Goal: Information Seeking & Learning: Learn about a topic

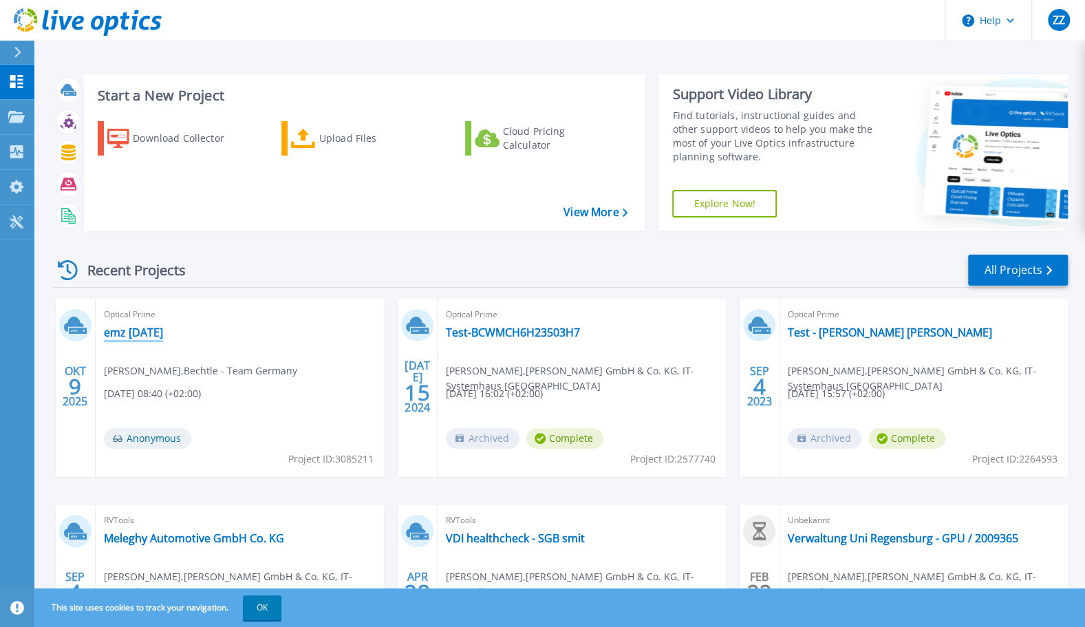
click at [136, 337] on link "emz [DATE]" at bounding box center [133, 333] width 59 height 14
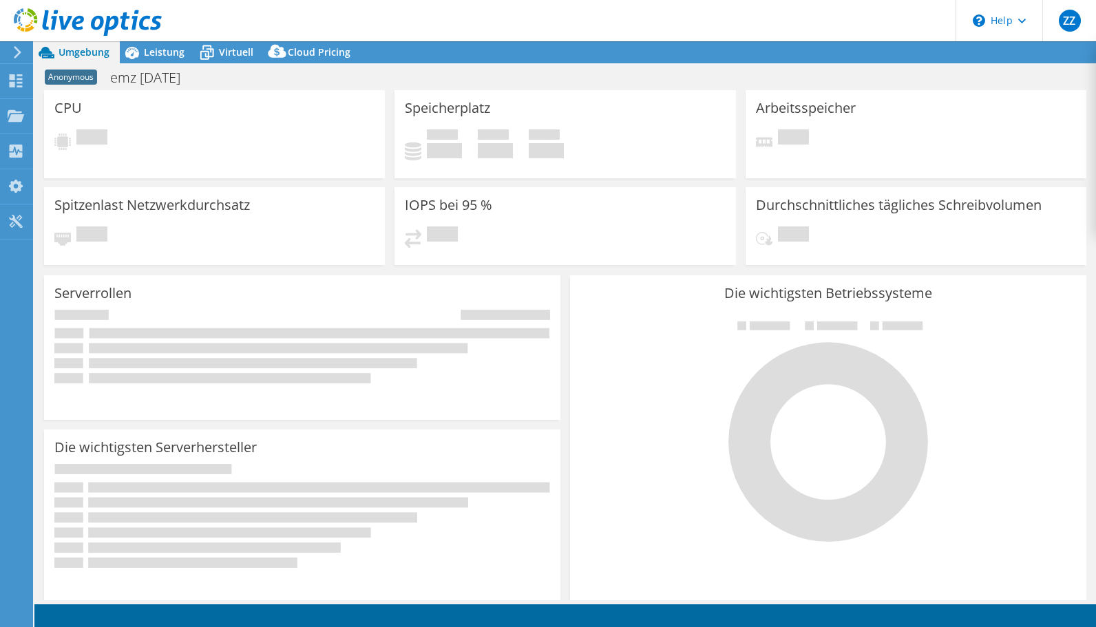
select select "USD"
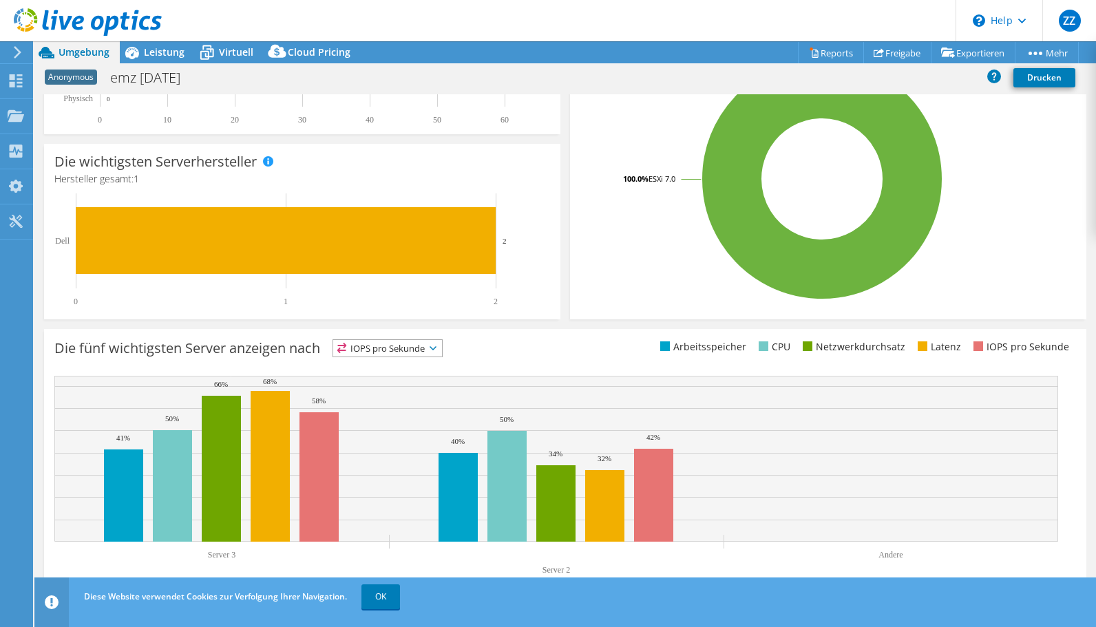
scroll to position [290, 0]
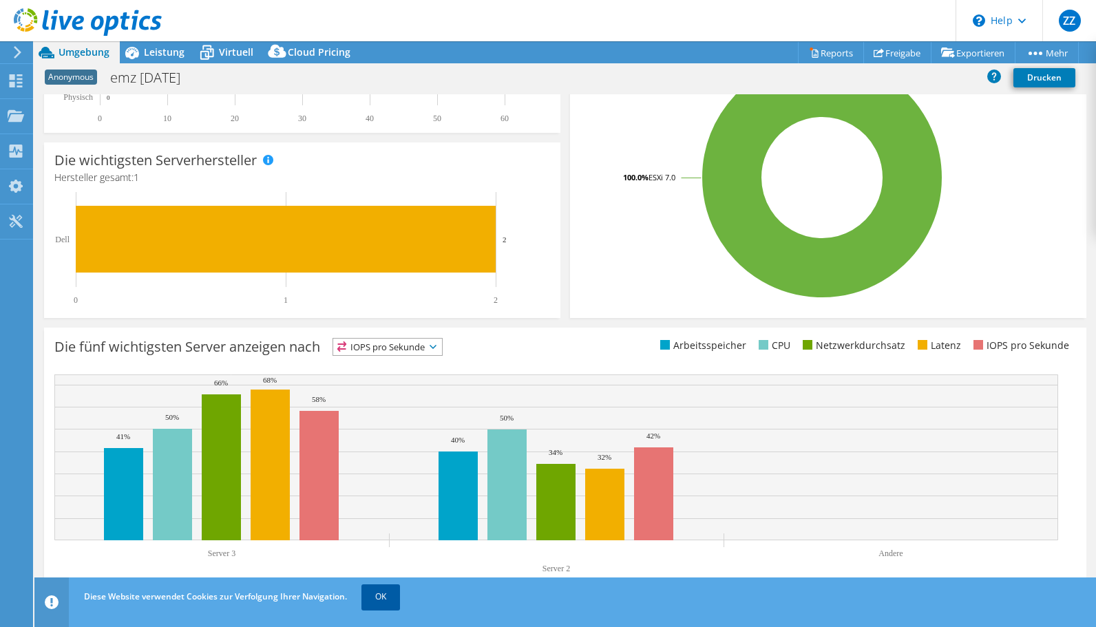
click at [390, 603] on link "OK" at bounding box center [380, 596] width 39 height 25
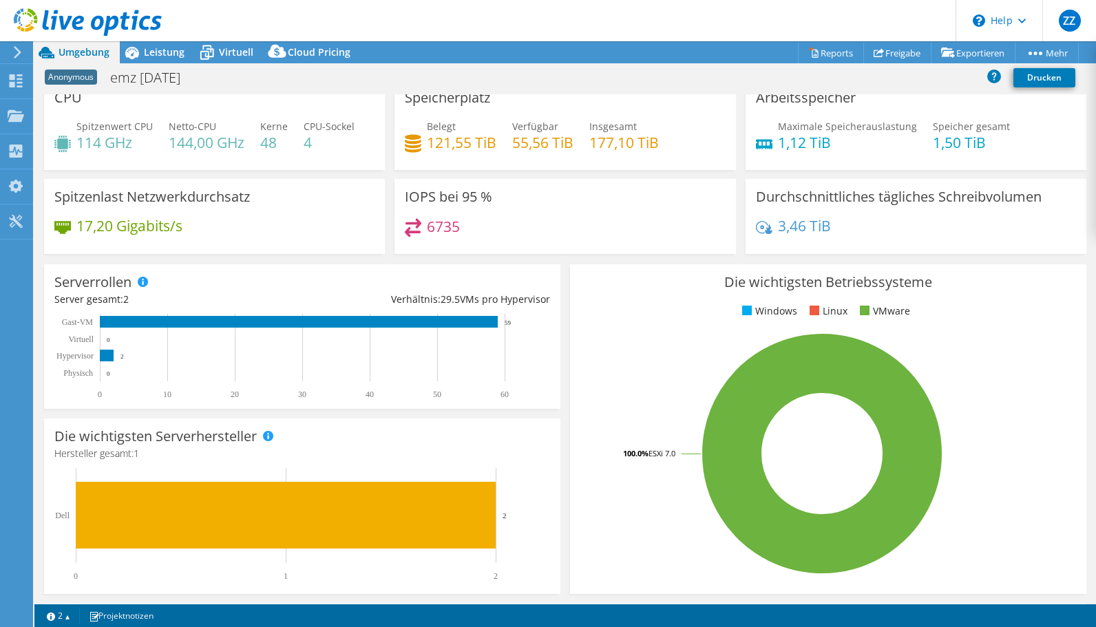
scroll to position [0, 0]
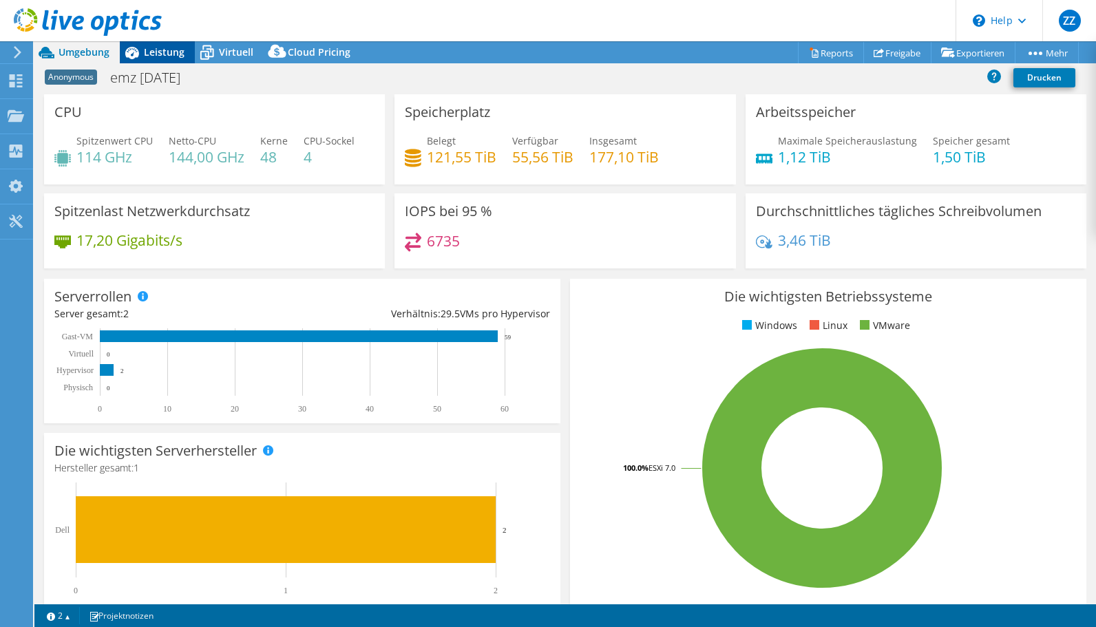
click at [149, 55] on span "Leistung" at bounding box center [164, 51] width 41 height 13
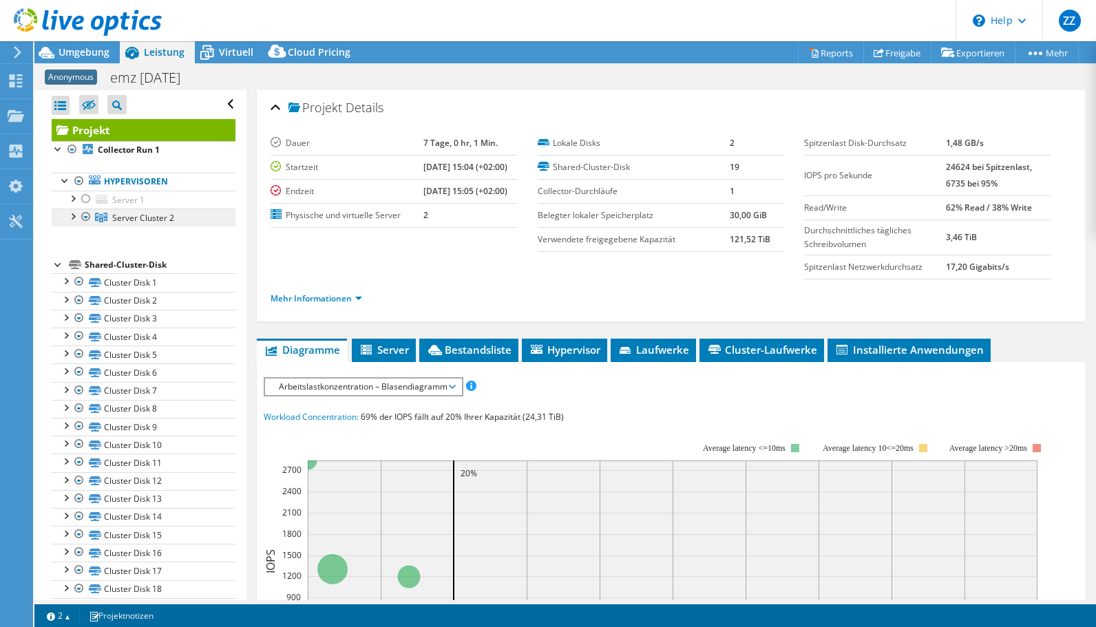
click at [73, 222] on link "Server Cluster 2" at bounding box center [144, 218] width 184 height 18
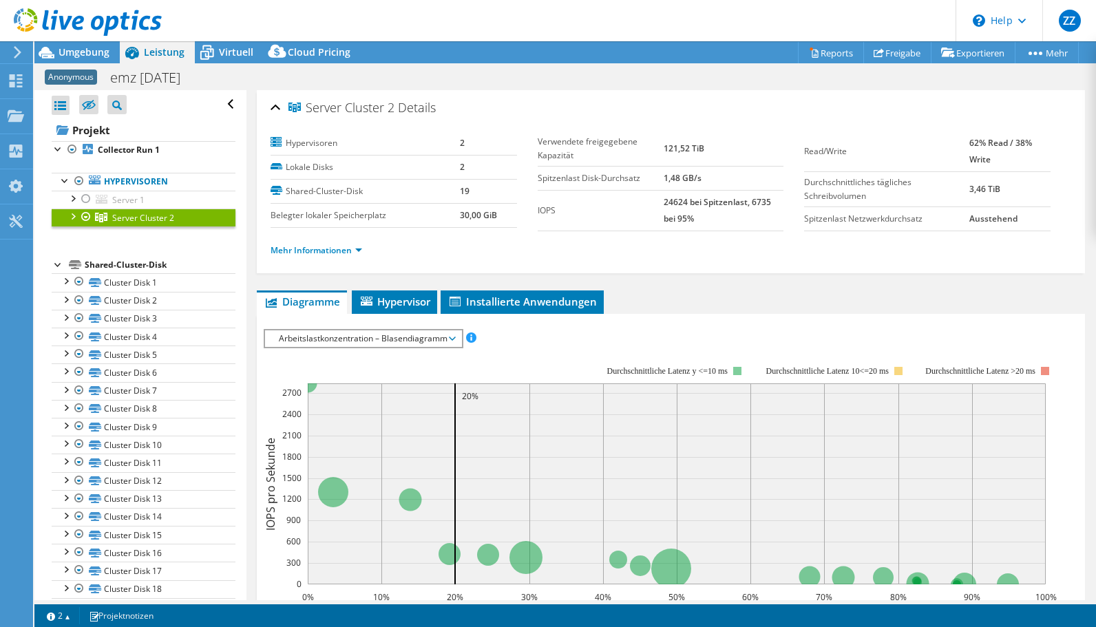
click at [72, 216] on div at bounding box center [72, 216] width 14 height 14
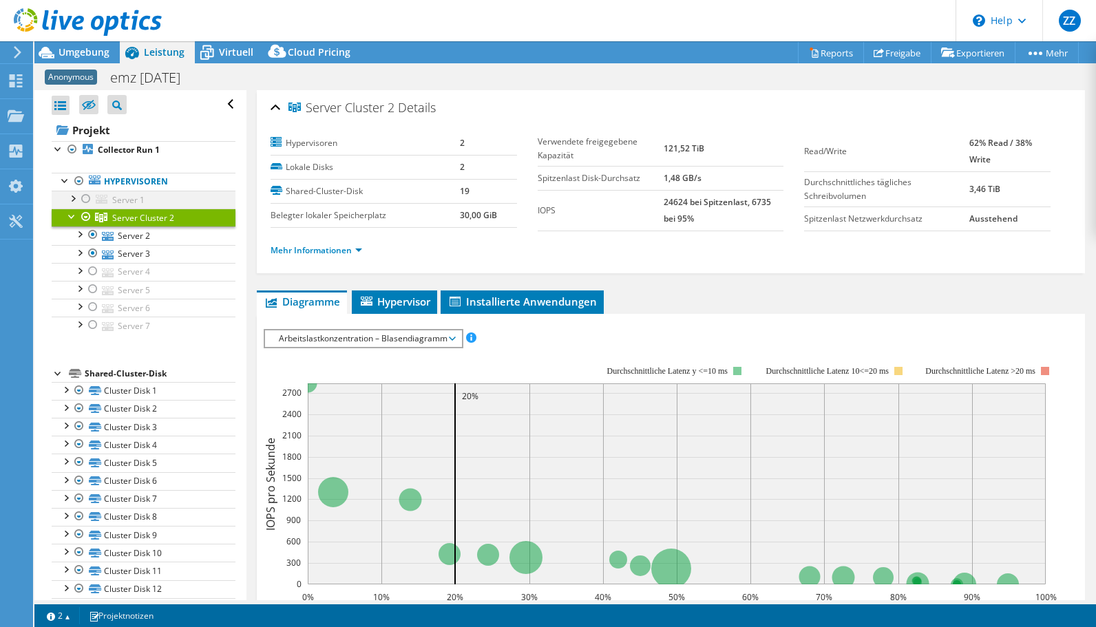
click at [74, 197] on div at bounding box center [72, 198] width 14 height 14
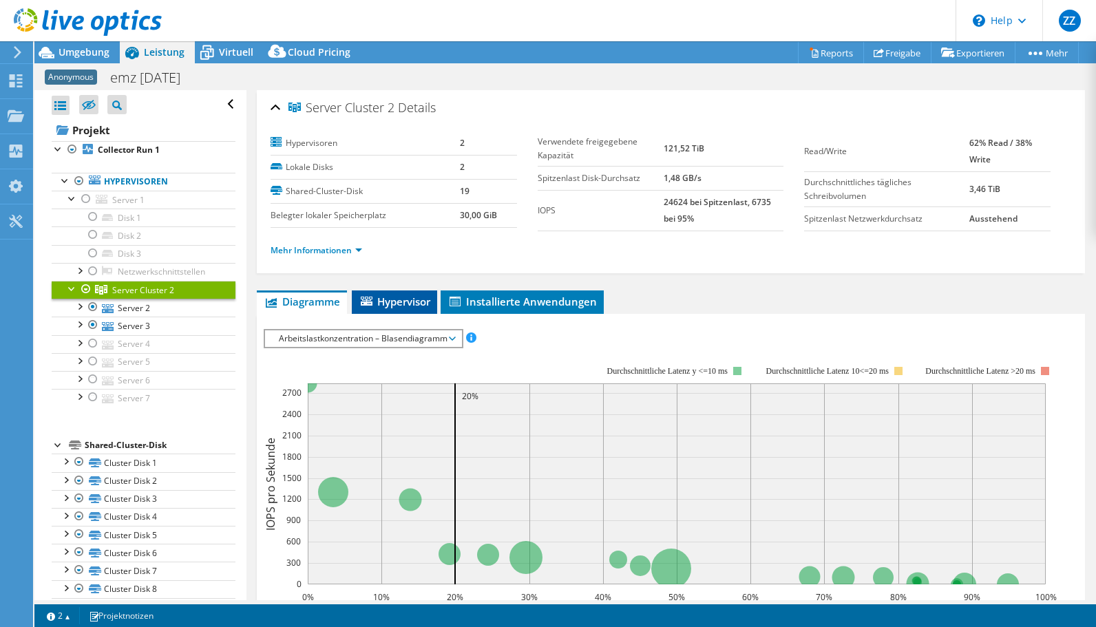
click at [399, 295] on span "Hypervisor" at bounding box center [395, 302] width 72 height 14
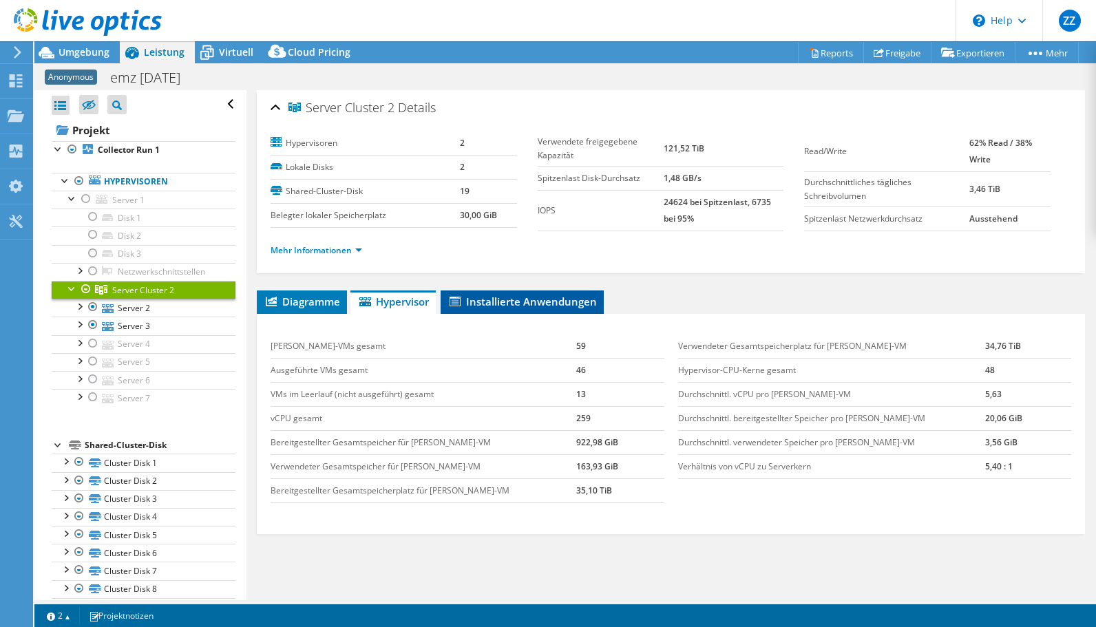
click at [519, 295] on span "Installierte Anwendungen" at bounding box center [521, 302] width 149 height 14
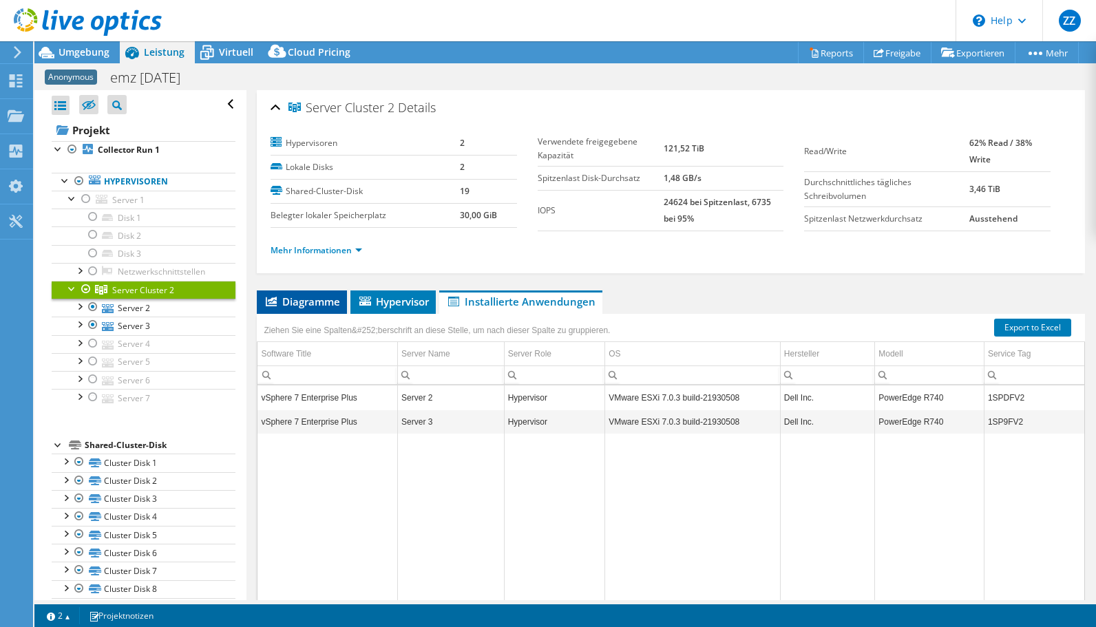
click at [289, 295] on span "Diagramme" at bounding box center [302, 302] width 76 height 14
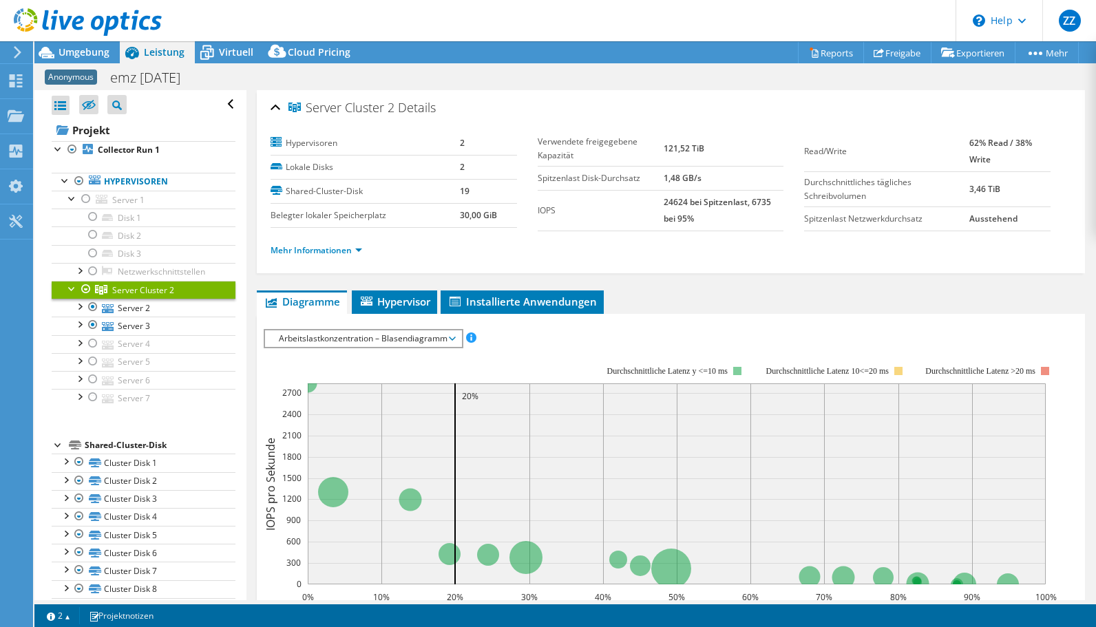
click at [202, 35] on header "ZZ Endbenutzer [PERSON_NAME] [PERSON_NAME][EMAIL_ADDRESS][DOMAIN_NAME] Bechtle …" at bounding box center [548, 20] width 1096 height 41
click at [239, 54] on span "Virtuell" at bounding box center [236, 51] width 34 height 13
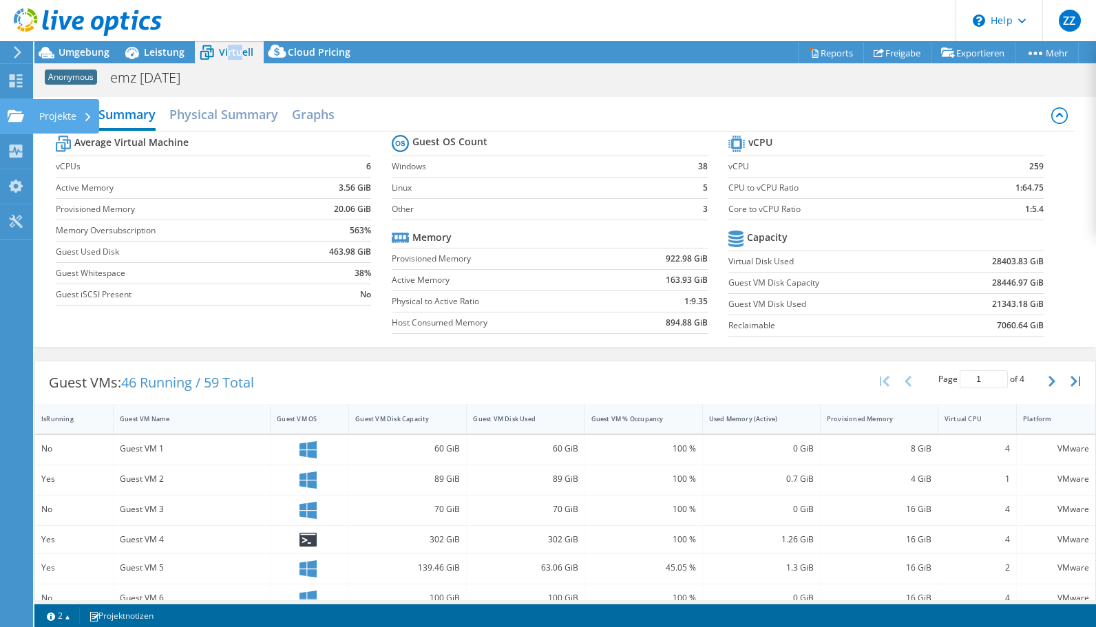
click at [17, 114] on use at bounding box center [16, 115] width 17 height 12
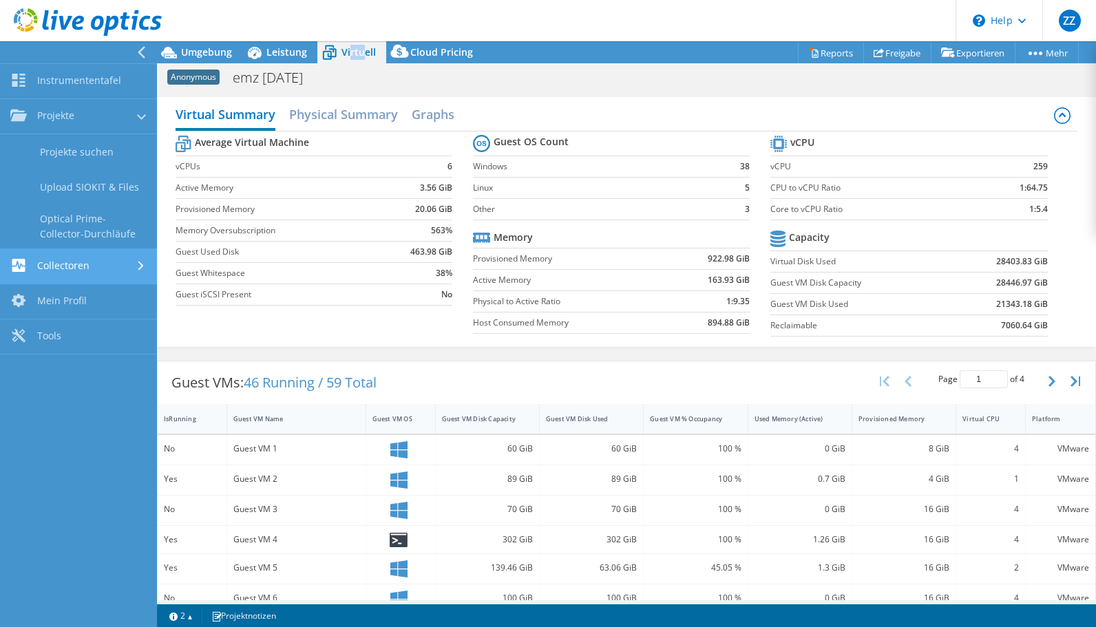
click at [50, 264] on link "Collectoren" at bounding box center [78, 266] width 157 height 35
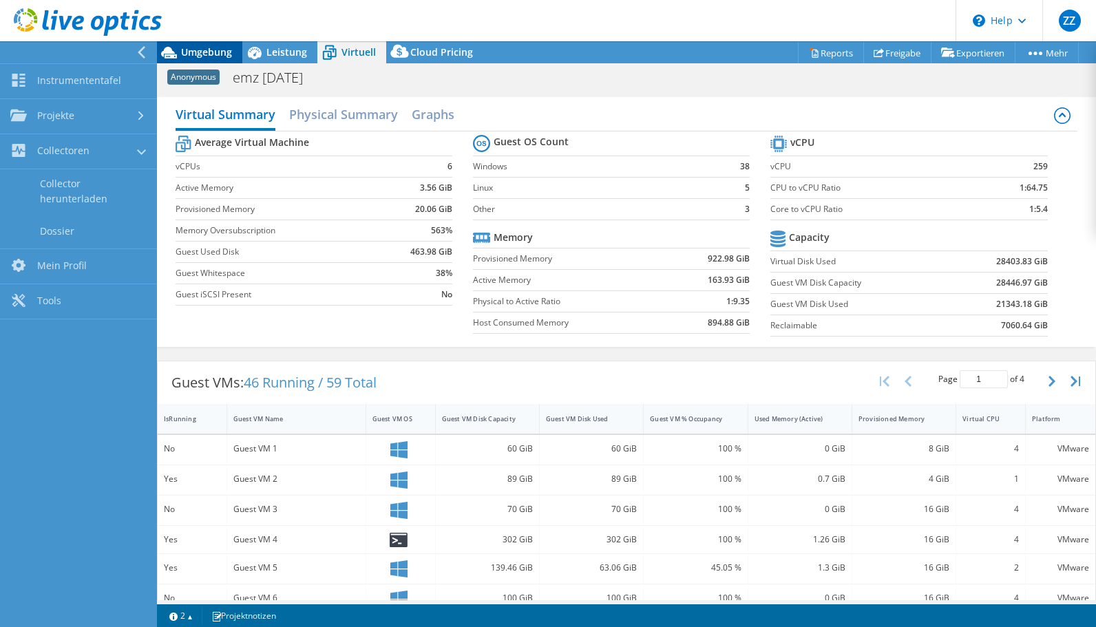
click at [188, 47] on span "Umgebung" at bounding box center [206, 51] width 51 height 13
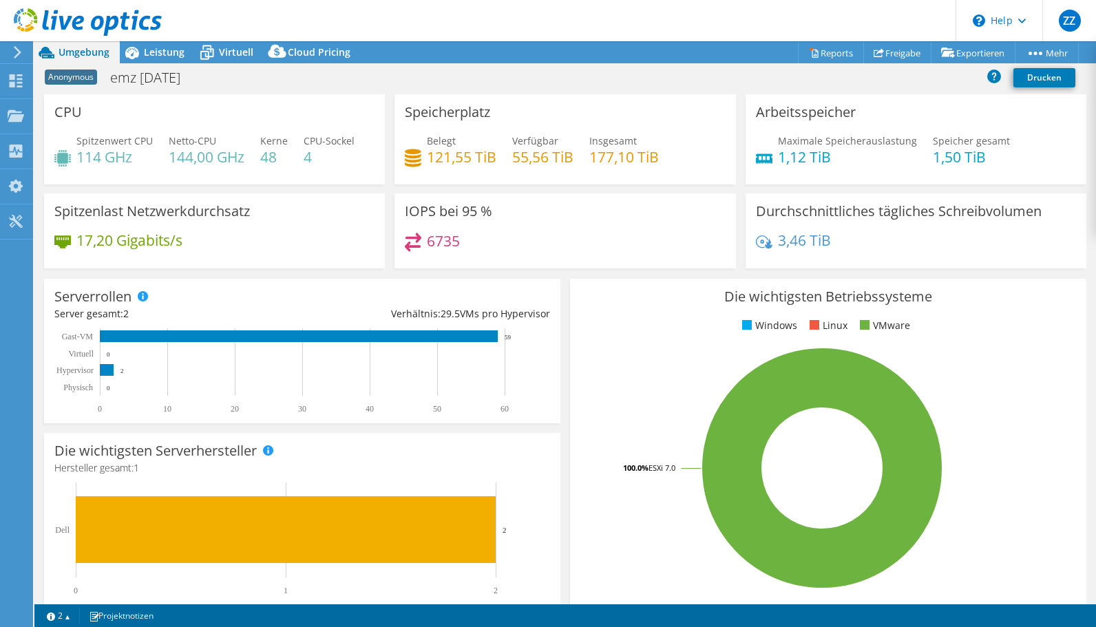
click at [84, 30] on icon at bounding box center [88, 22] width 148 height 28
